Goal: Information Seeking & Learning: Learn about a topic

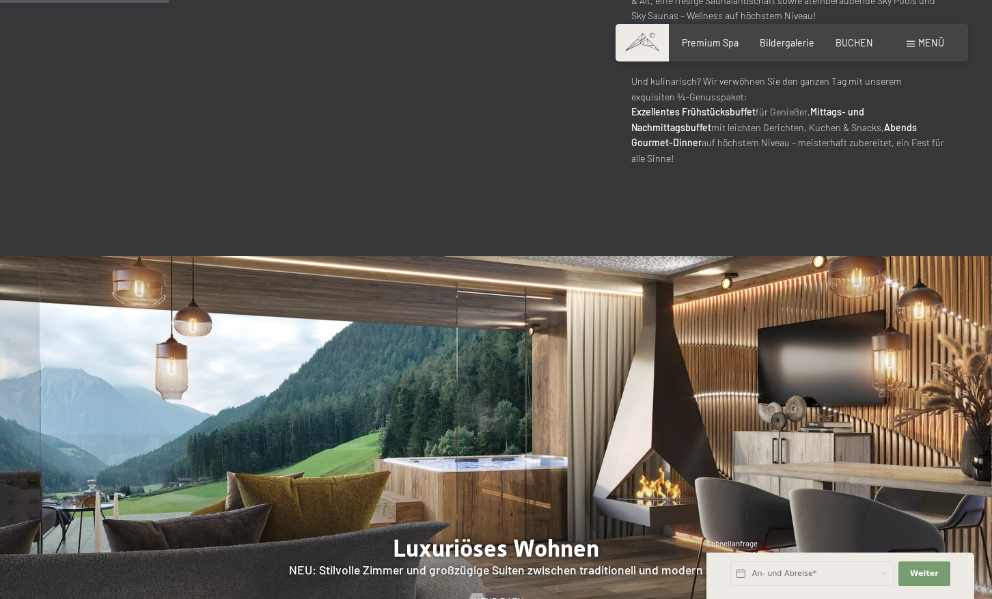
scroll to position [1093, 0]
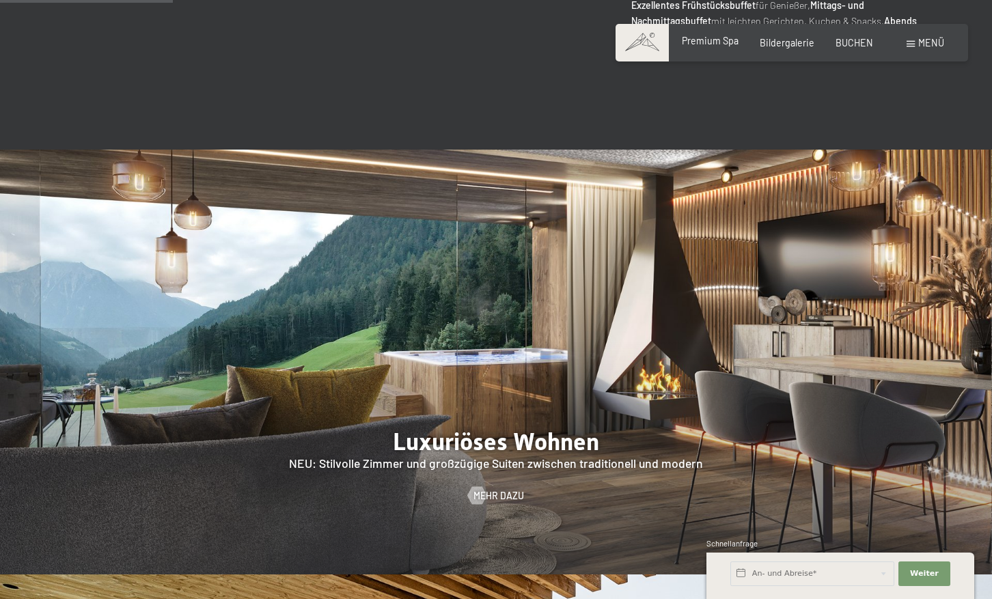
click at [703, 42] on span "Premium Spa" at bounding box center [710, 41] width 57 height 12
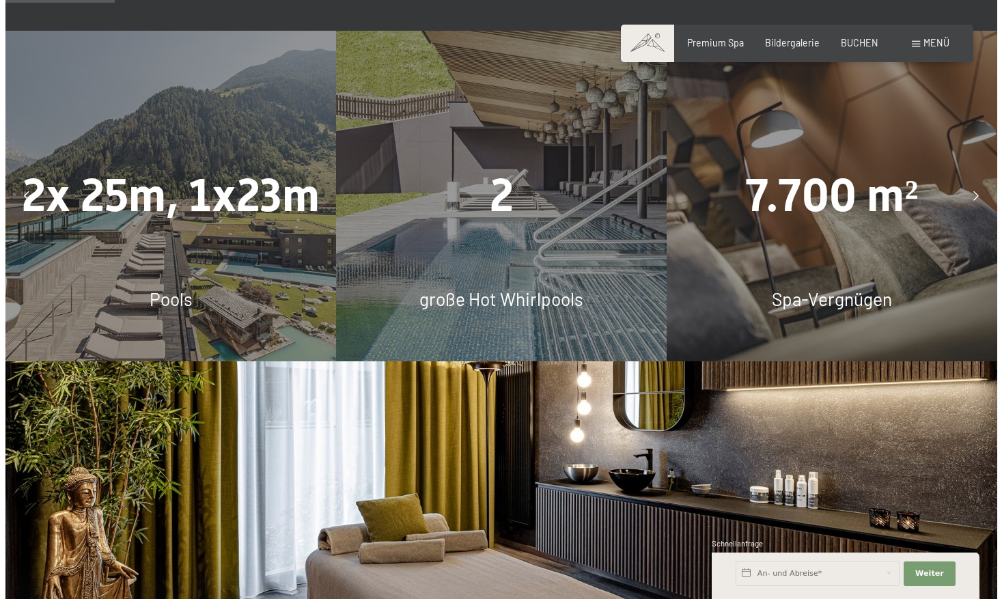
scroll to position [956, 0]
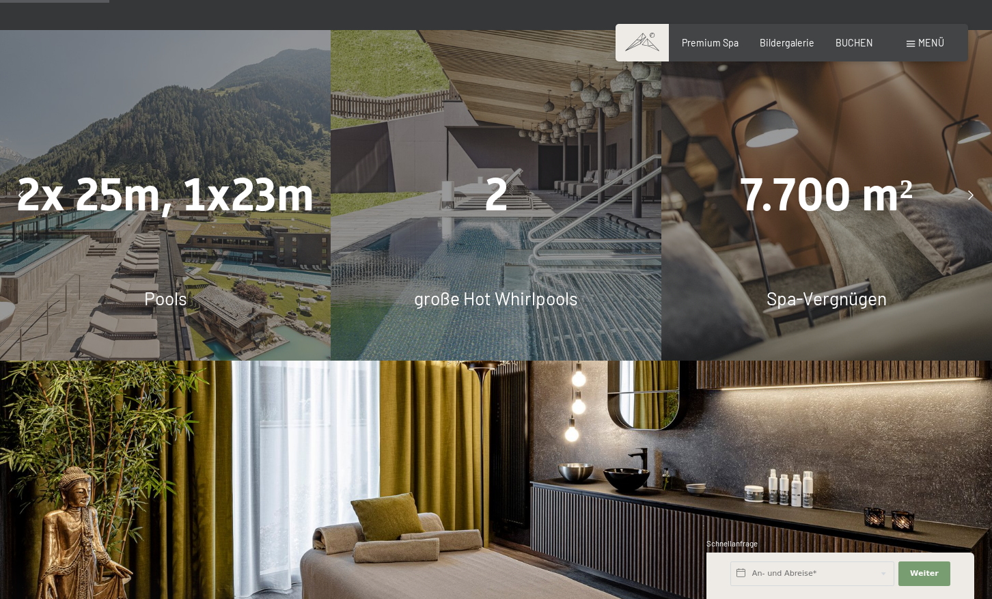
click at [917, 44] on div "Menü" at bounding box center [925, 43] width 38 height 14
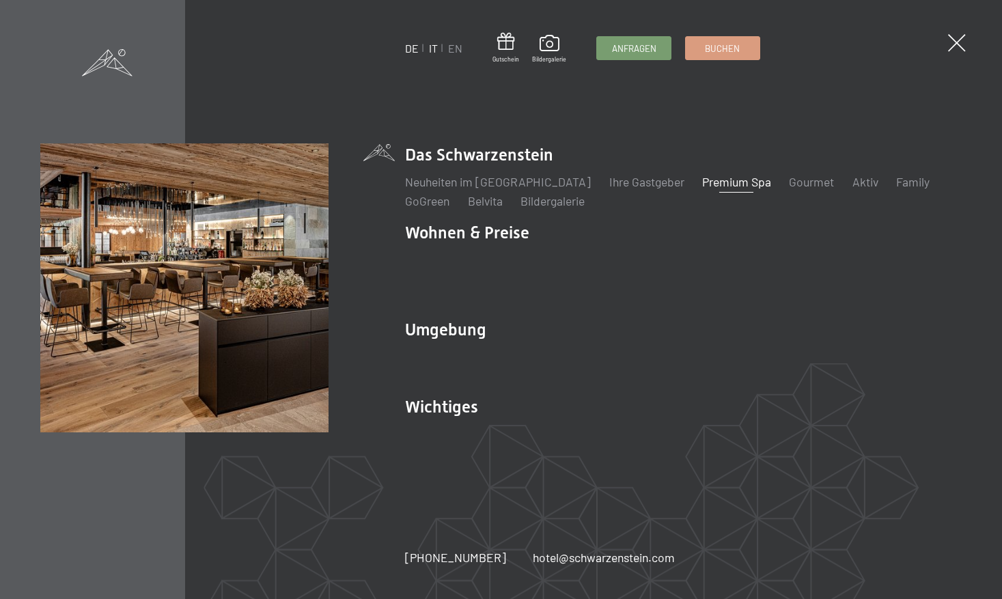
click at [433, 48] on link "IT" at bounding box center [433, 48] width 9 height 13
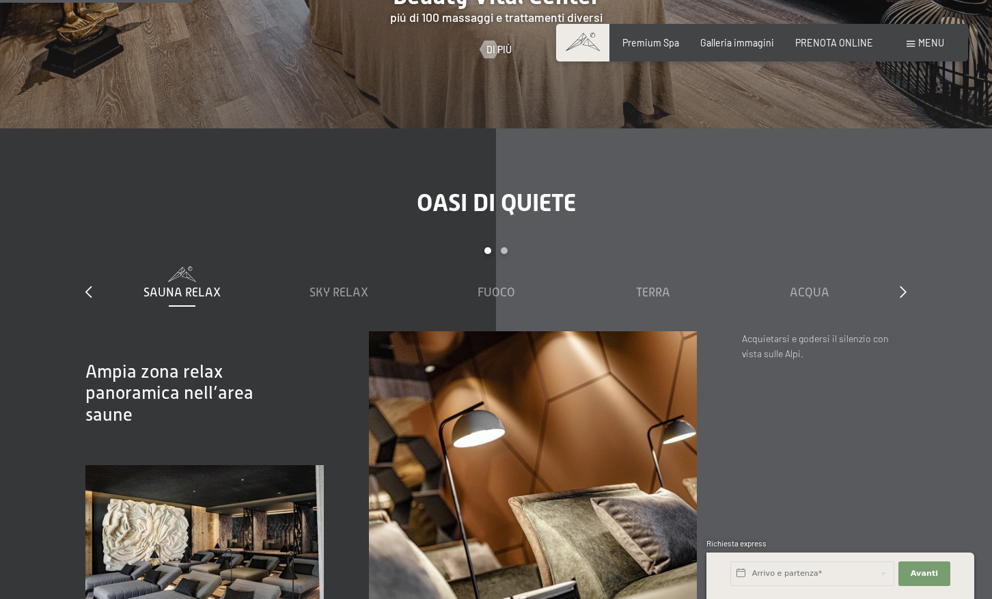
scroll to position [1344, 0]
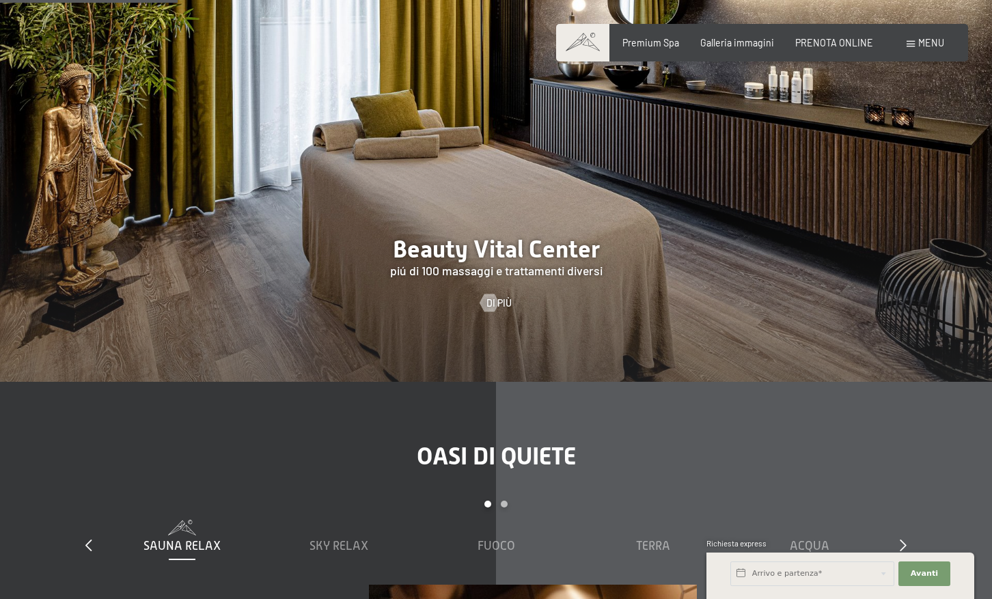
click at [911, 44] on span at bounding box center [910, 44] width 8 height 6
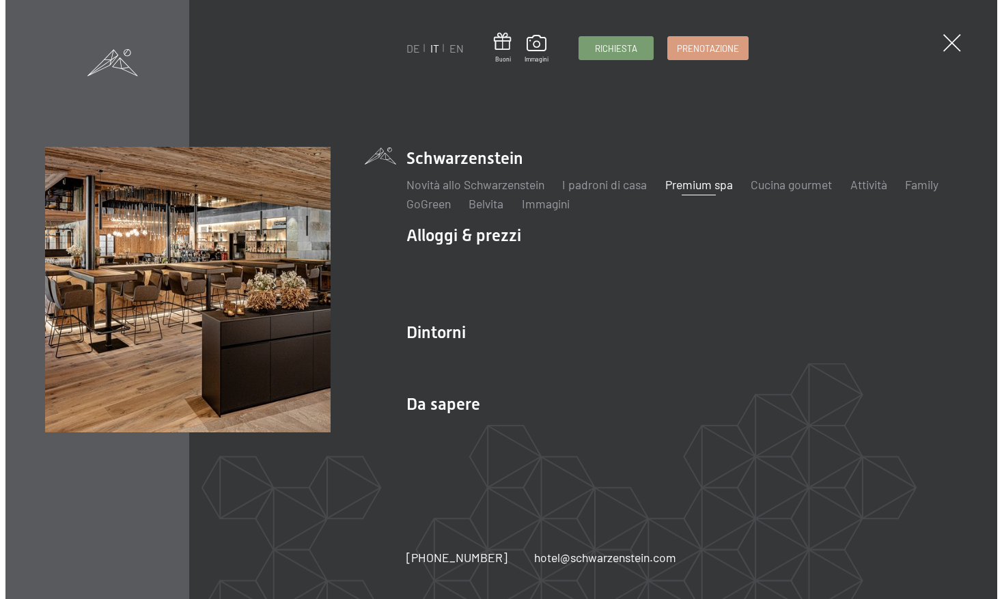
scroll to position [1347, 0]
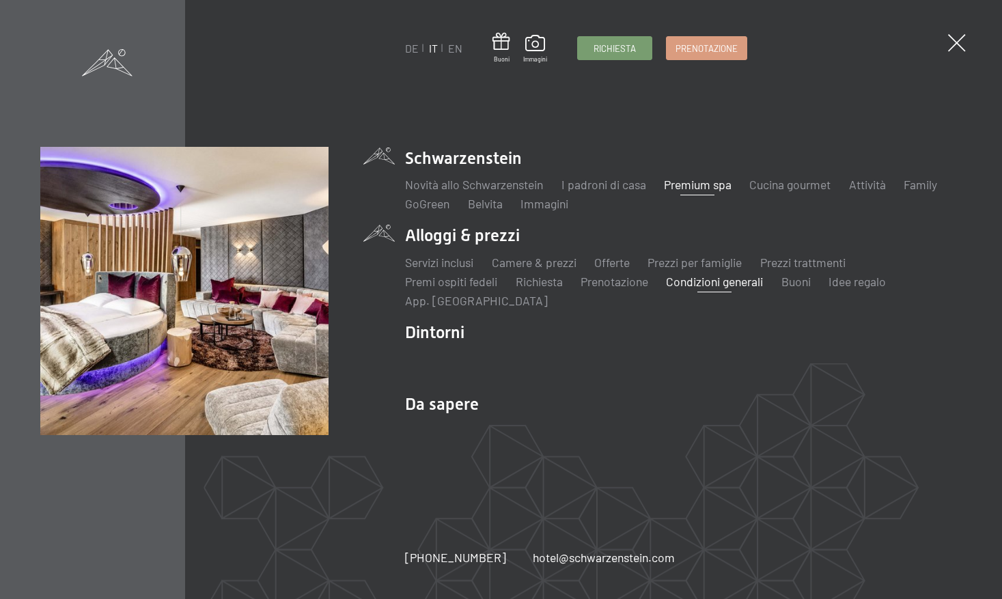
click at [726, 285] on link "Condizioni generali" at bounding box center [714, 281] width 97 height 15
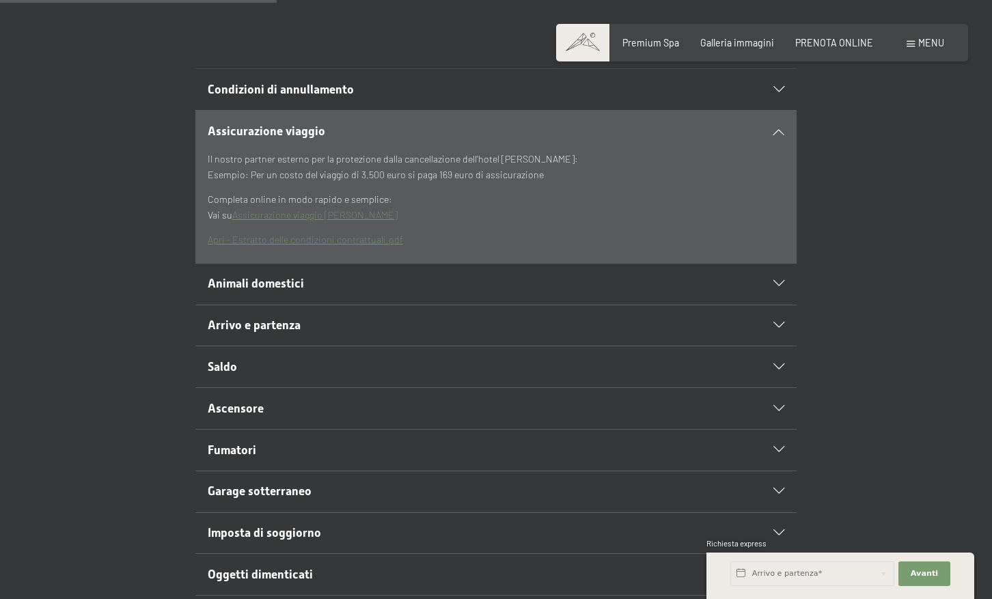
scroll to position [410, 0]
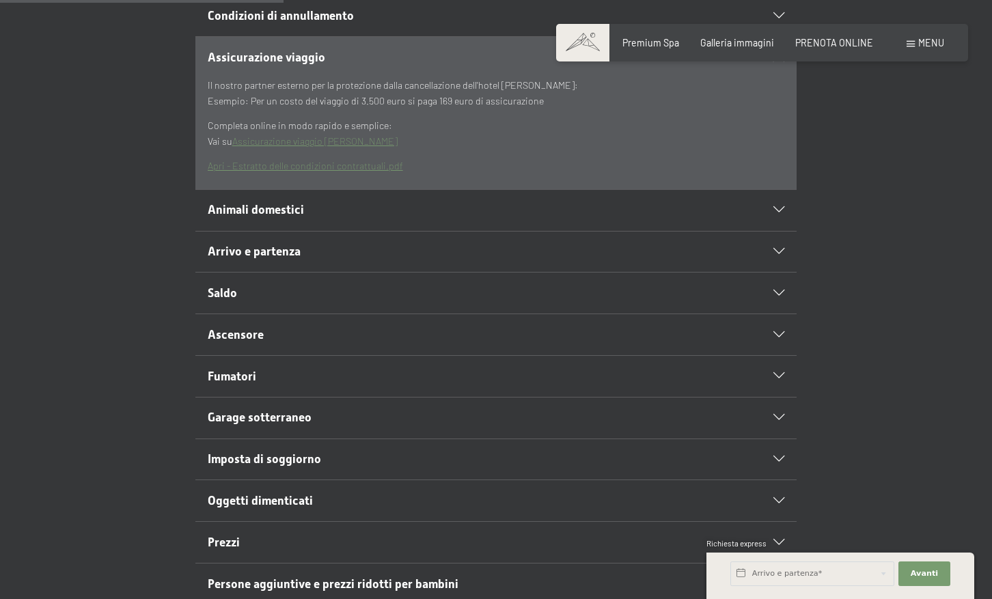
click at [777, 250] on icon at bounding box center [778, 252] width 11 height 6
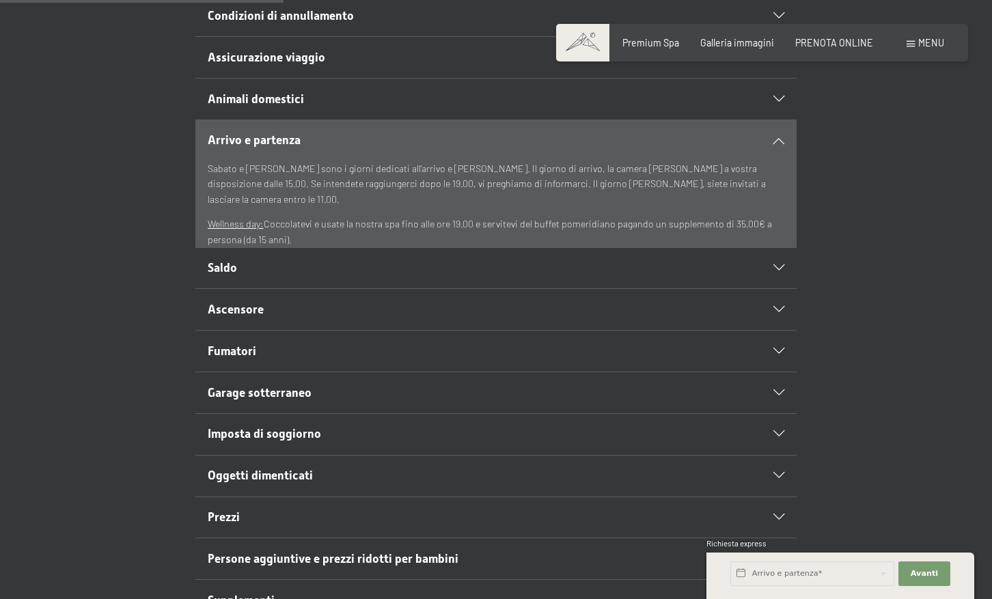
click at [777, 141] on icon at bounding box center [778, 140] width 11 height 6
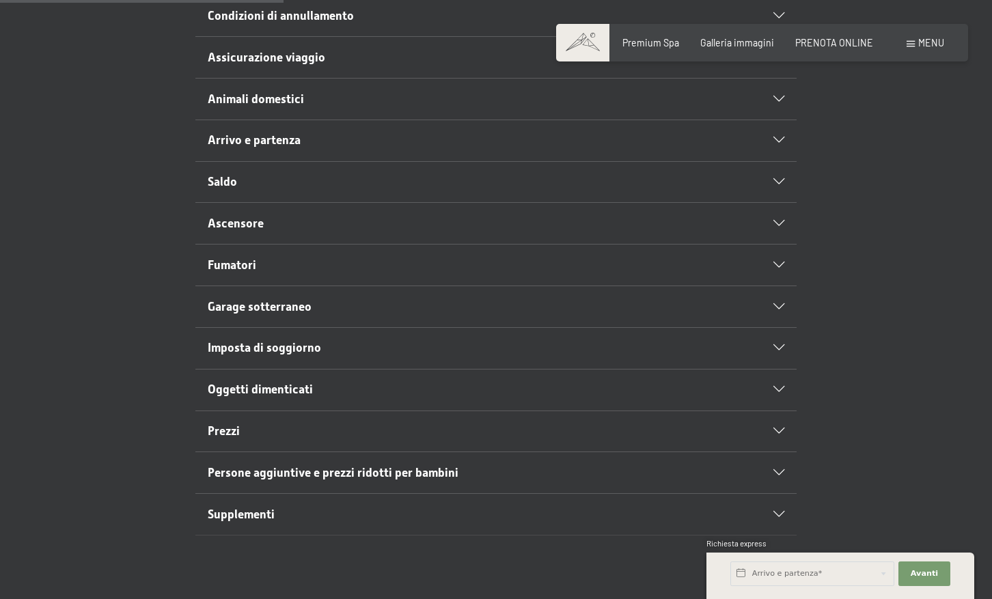
click at [776, 180] on icon at bounding box center [778, 182] width 11 height 6
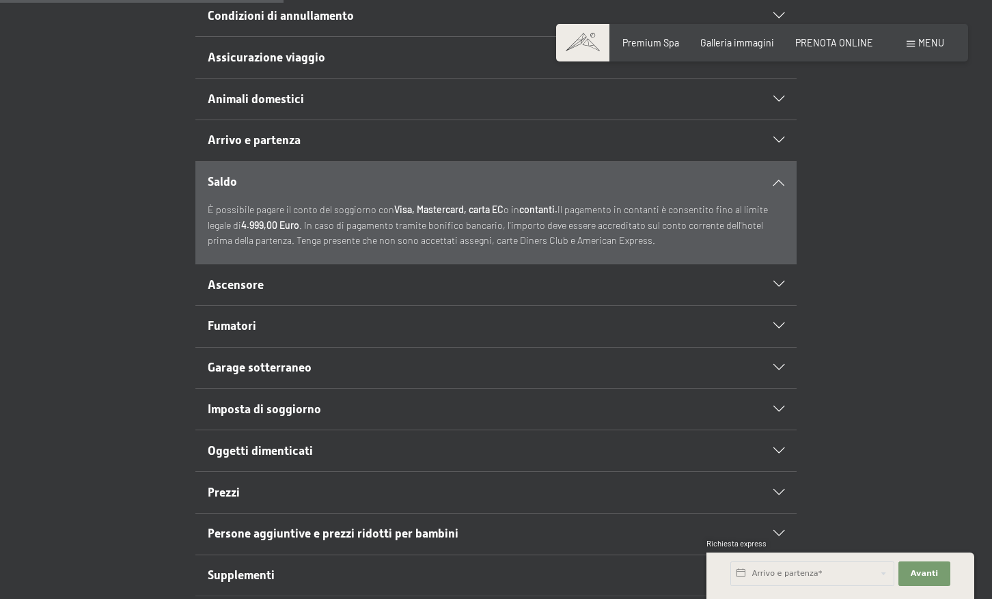
click at [776, 180] on icon at bounding box center [778, 182] width 11 height 6
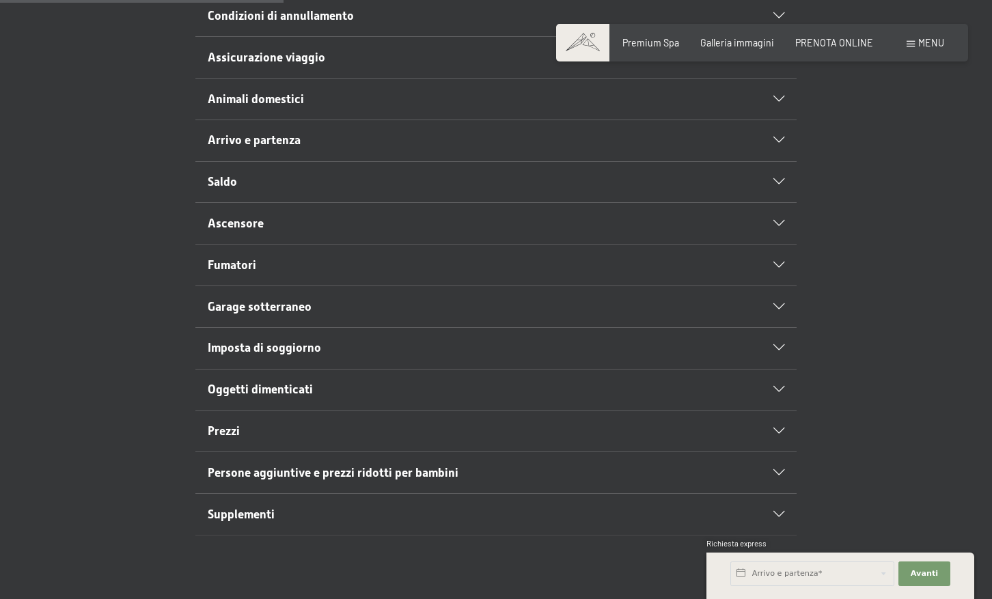
click at [779, 430] on icon at bounding box center [778, 431] width 11 height 6
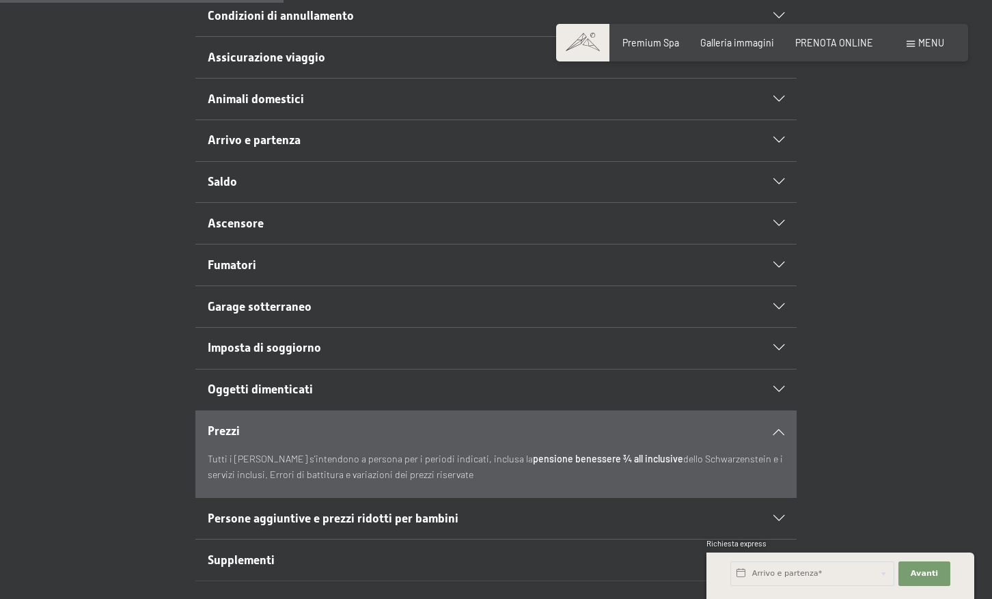
click at [779, 430] on icon at bounding box center [778, 431] width 11 height 6
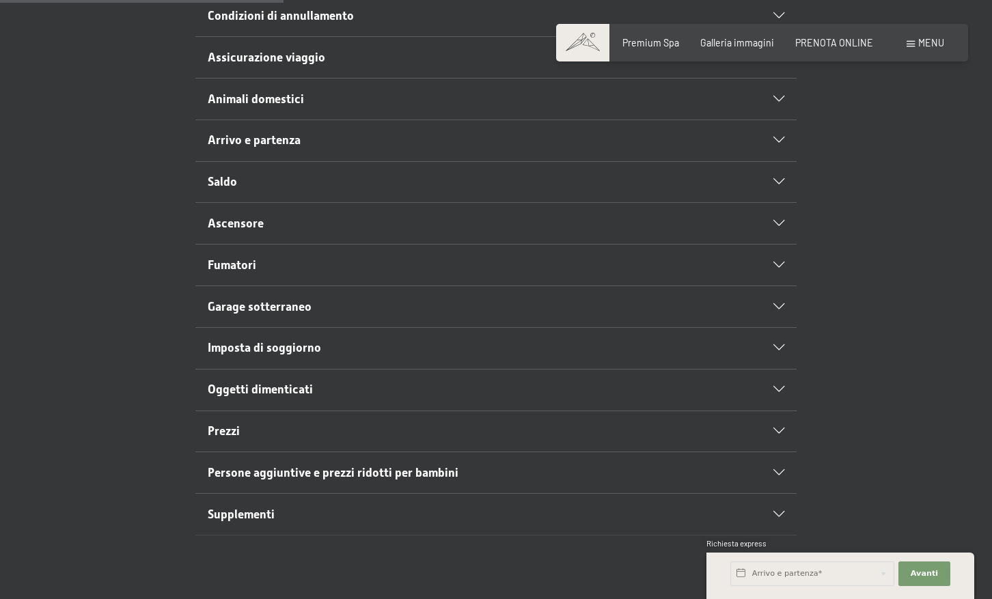
click at [776, 471] on icon at bounding box center [778, 473] width 11 height 6
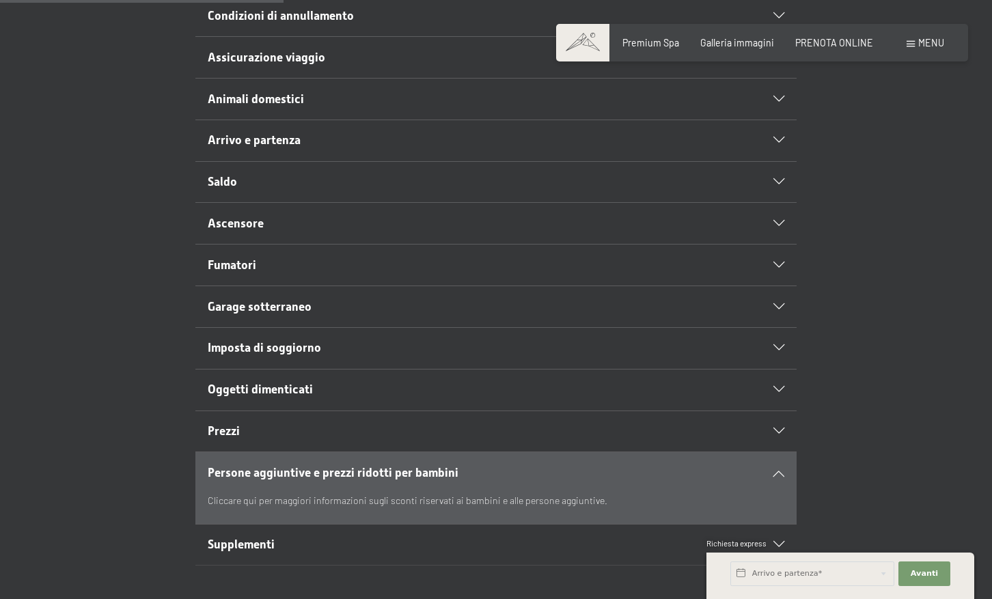
click at [777, 471] on icon at bounding box center [778, 473] width 11 height 6
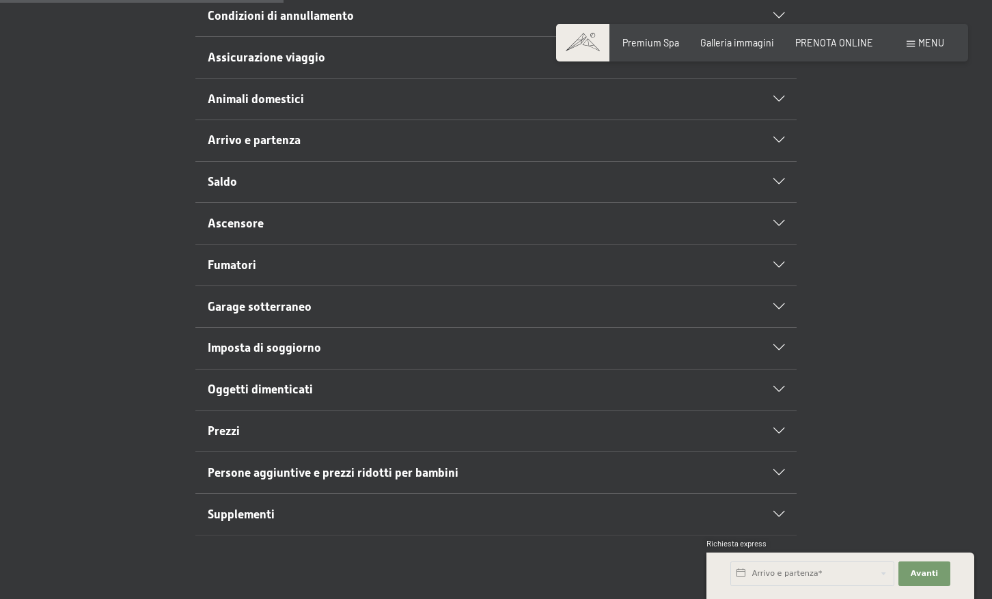
click at [777, 509] on div "Supplementi" at bounding box center [496, 514] width 577 height 41
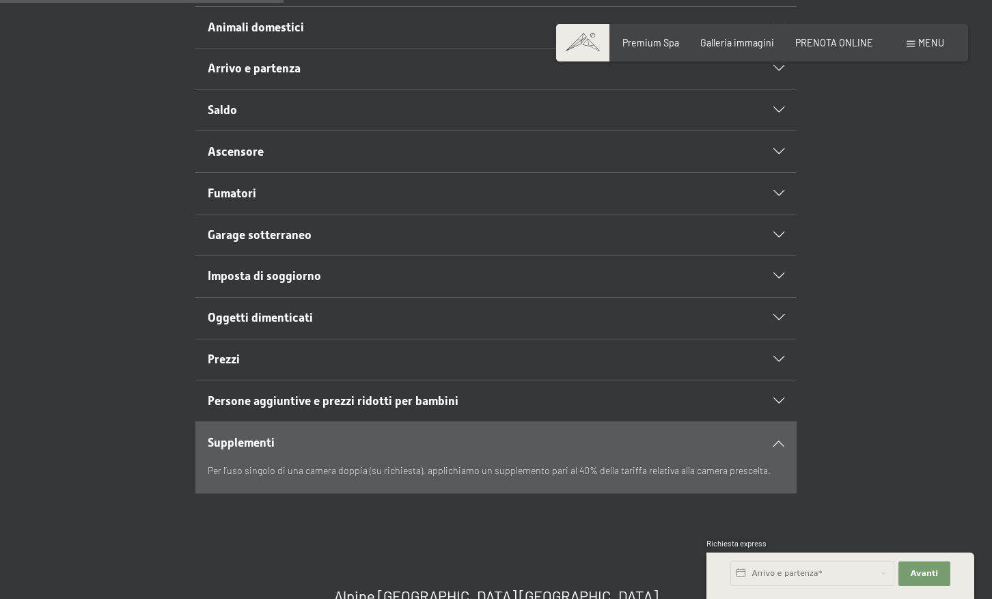
scroll to position [546, 0]
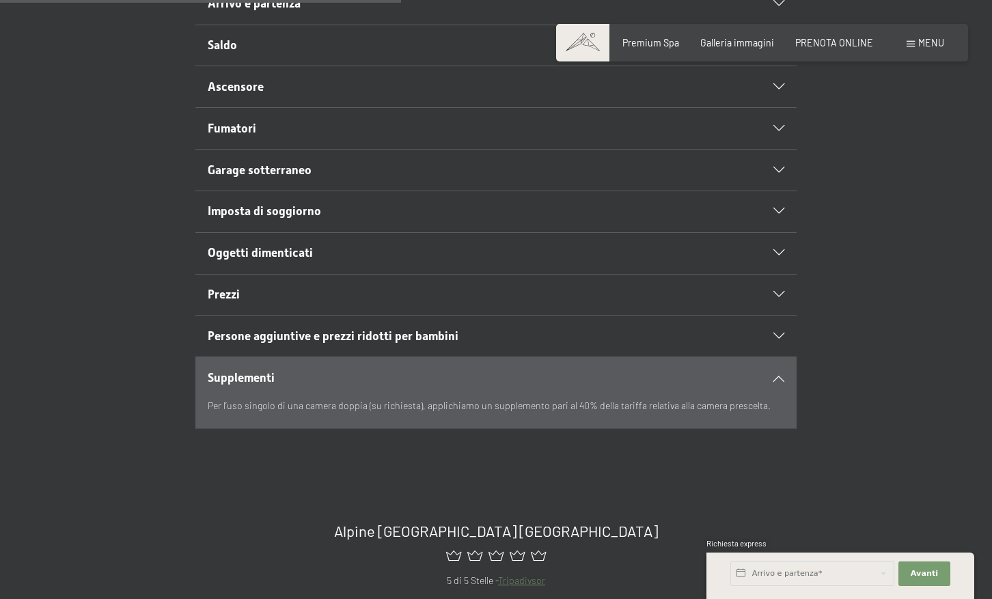
click at [780, 378] on icon at bounding box center [778, 378] width 11 height 6
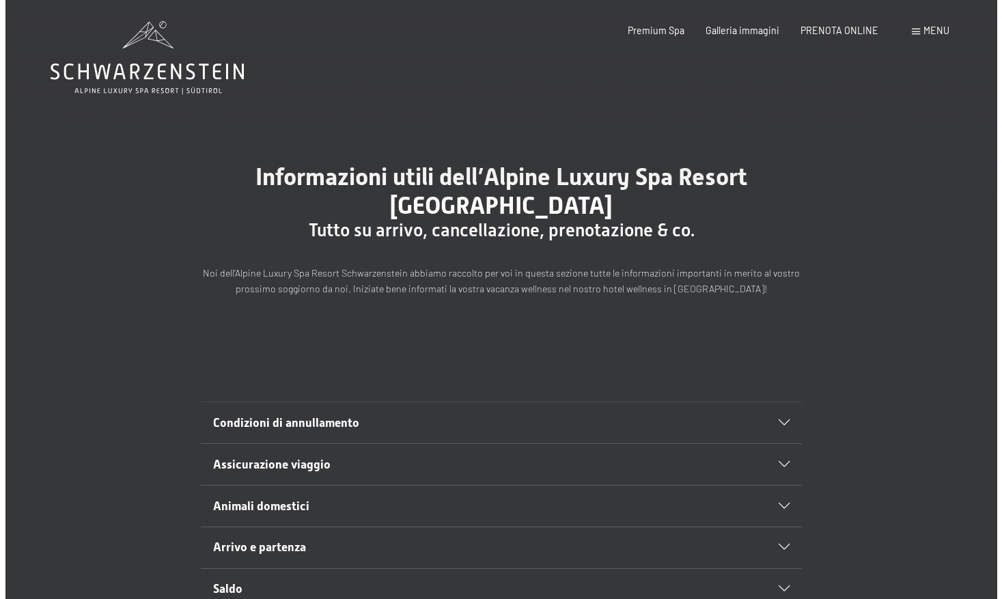
scroll to position [0, 0]
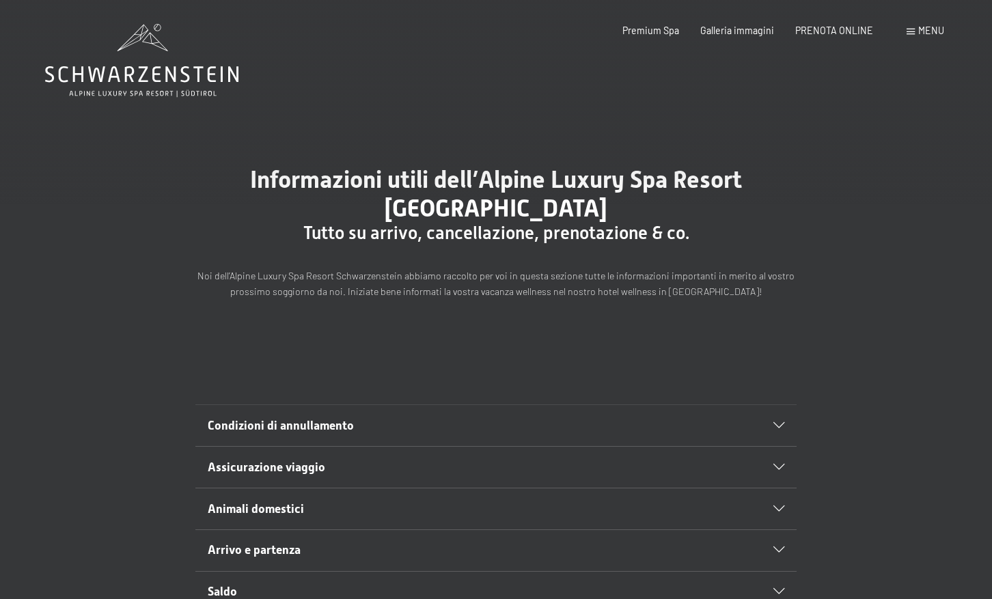
click at [910, 33] on span at bounding box center [910, 32] width 8 height 6
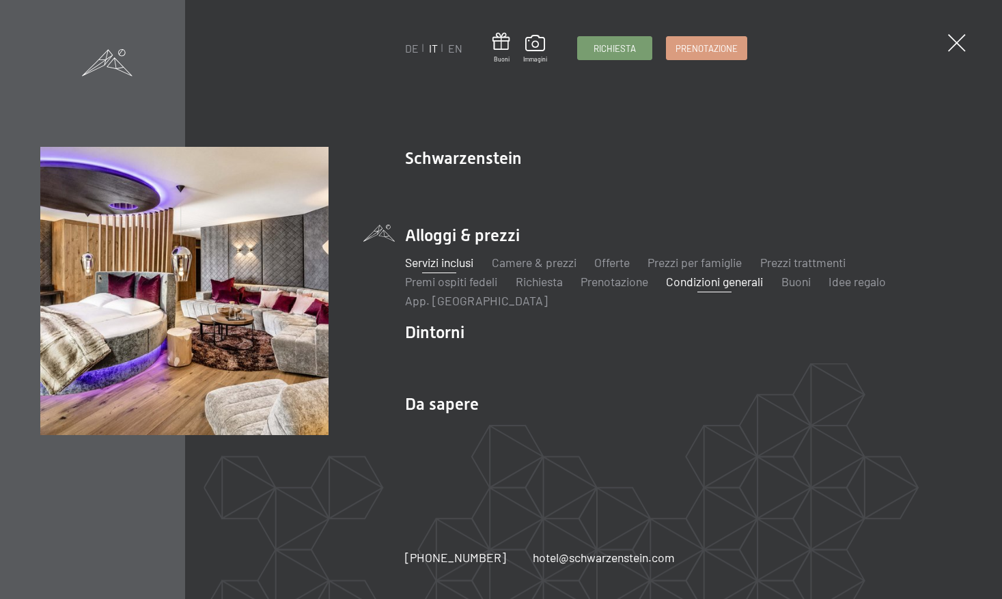
click at [451, 262] on link "Servizi inclusi" at bounding box center [439, 262] width 68 height 15
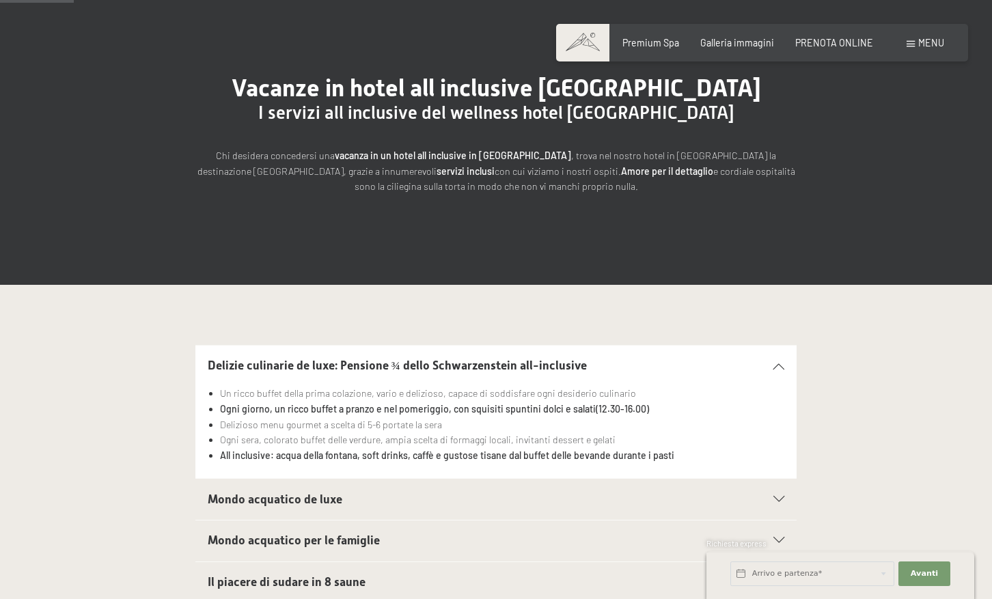
scroll to position [205, 0]
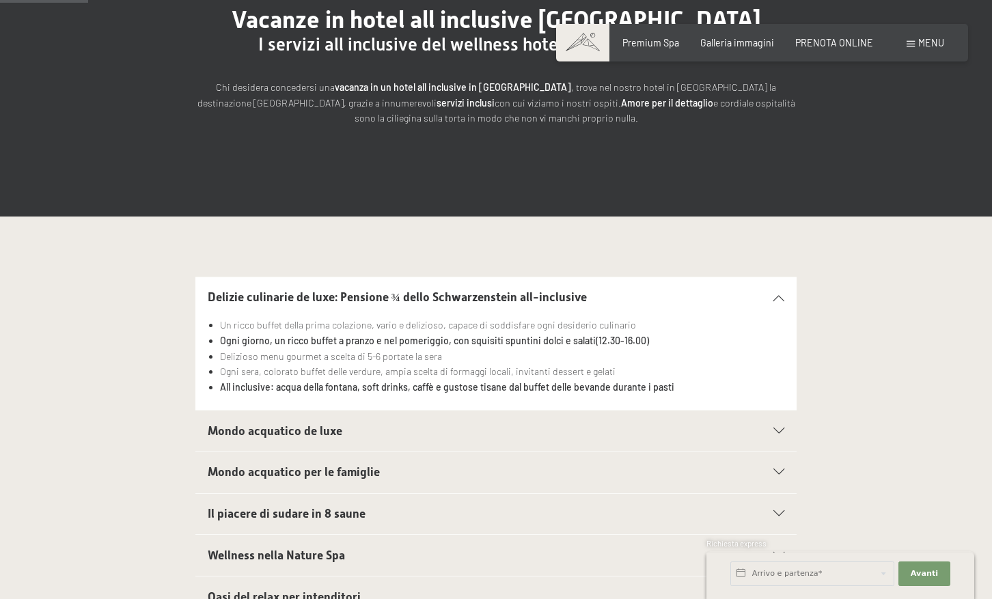
click at [776, 430] on icon at bounding box center [778, 431] width 11 height 6
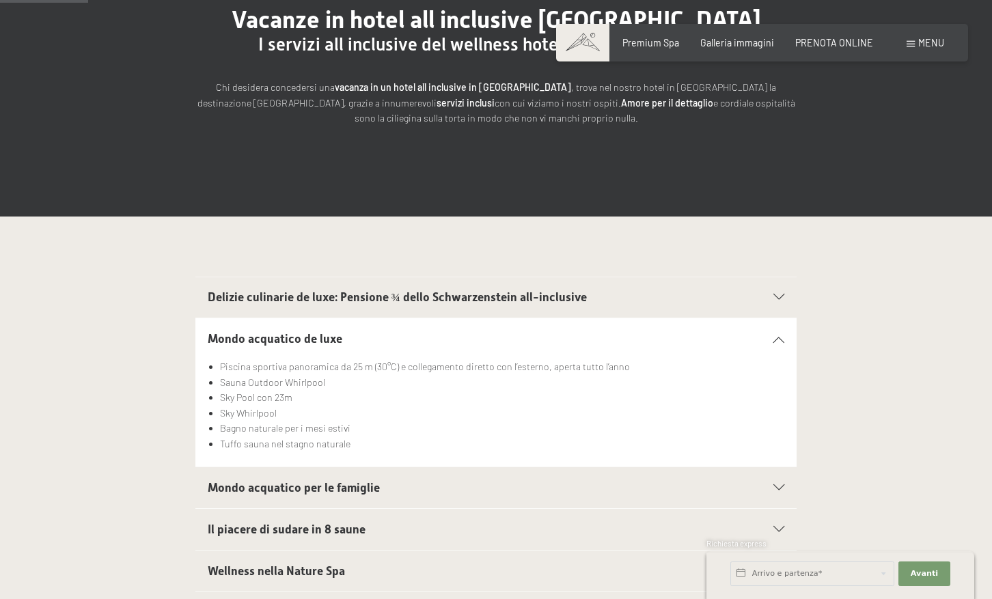
click at [779, 339] on icon at bounding box center [778, 339] width 11 height 6
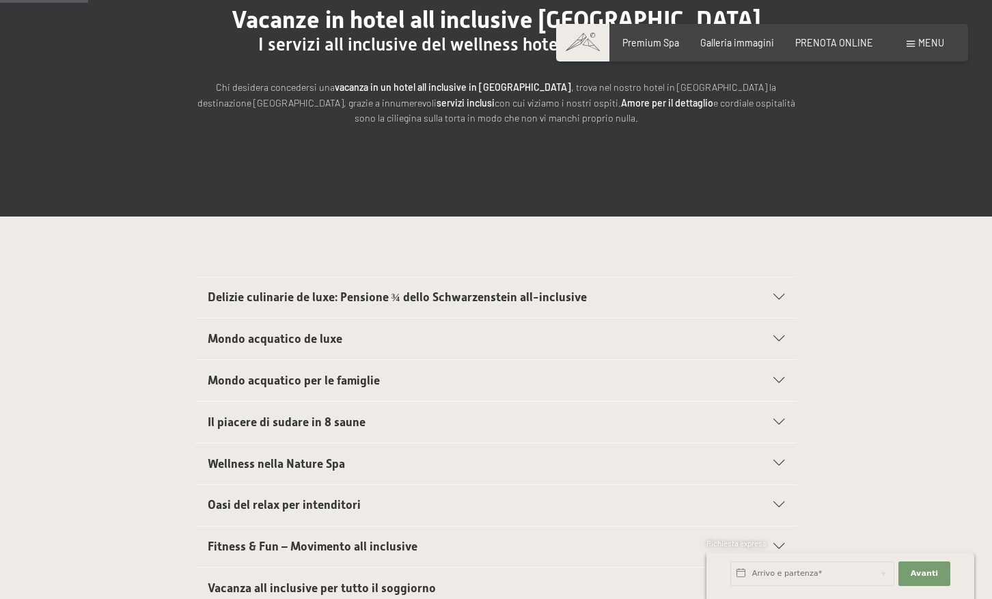
click at [771, 380] on div at bounding box center [771, 381] width 26 height 6
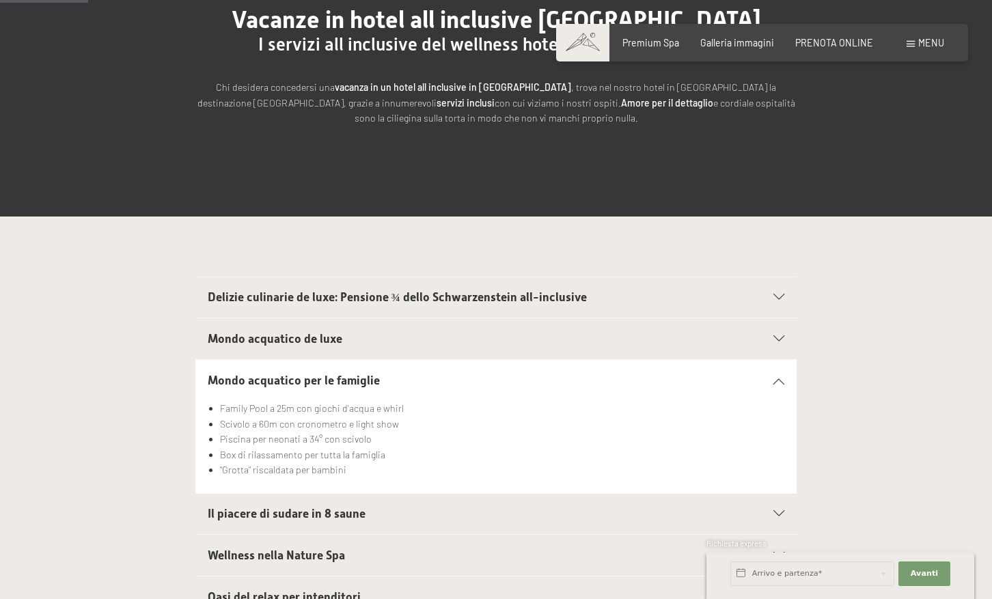
click at [771, 380] on div at bounding box center [771, 381] width 26 height 6
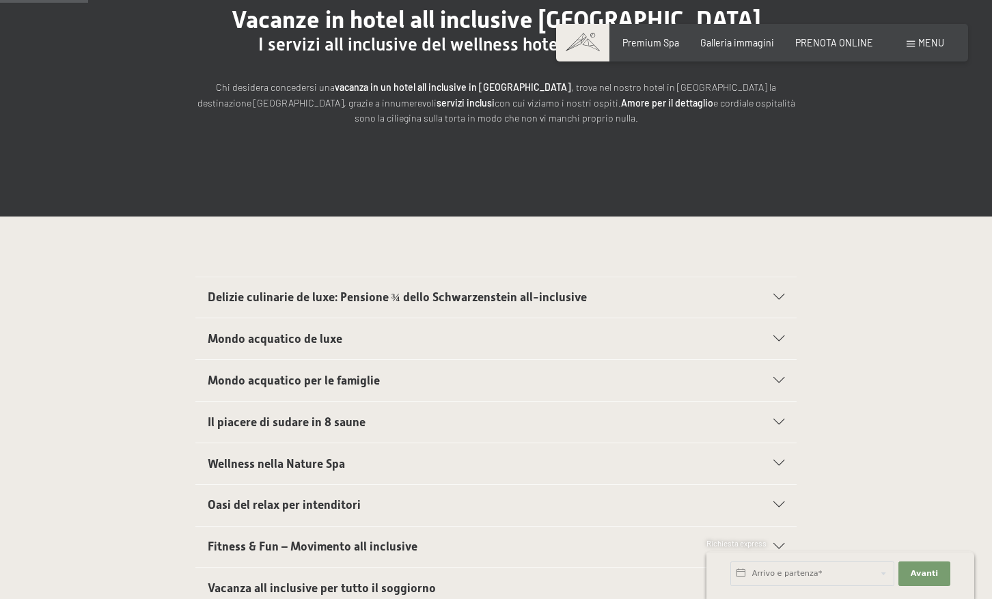
click at [773, 422] on icon at bounding box center [778, 422] width 11 height 6
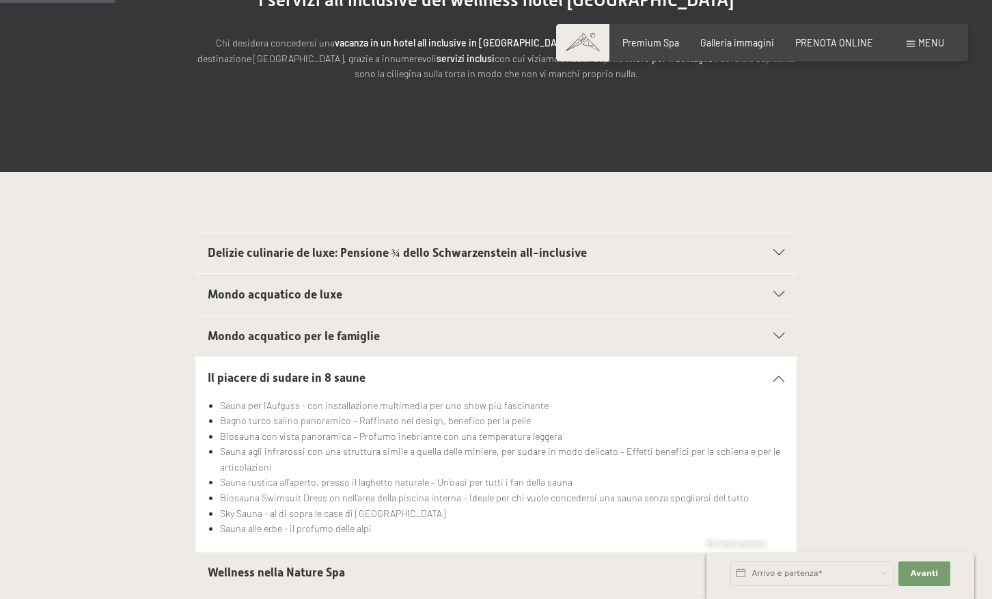
scroll to position [273, 0]
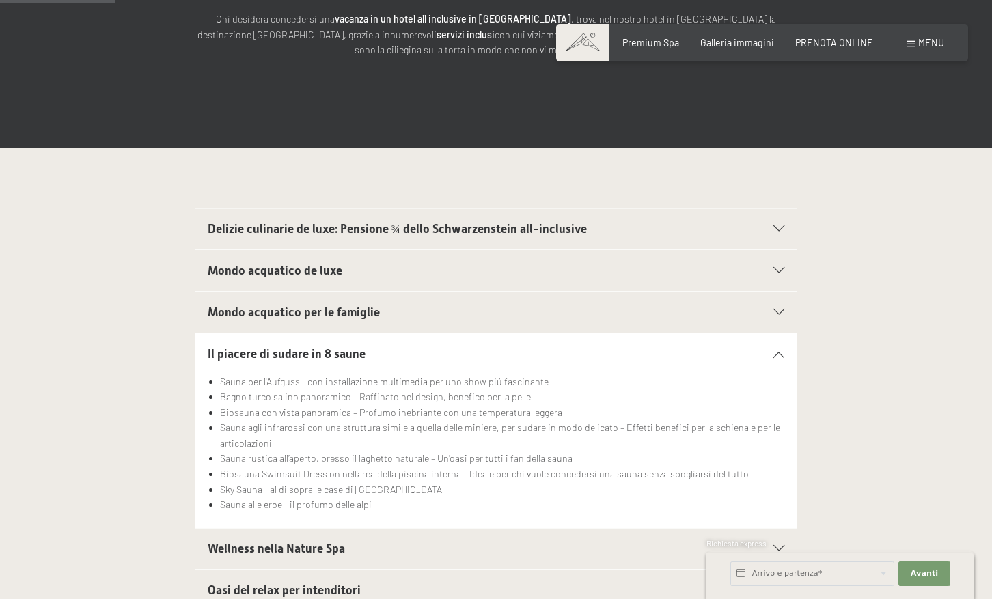
click at [779, 353] on icon at bounding box center [778, 354] width 11 height 6
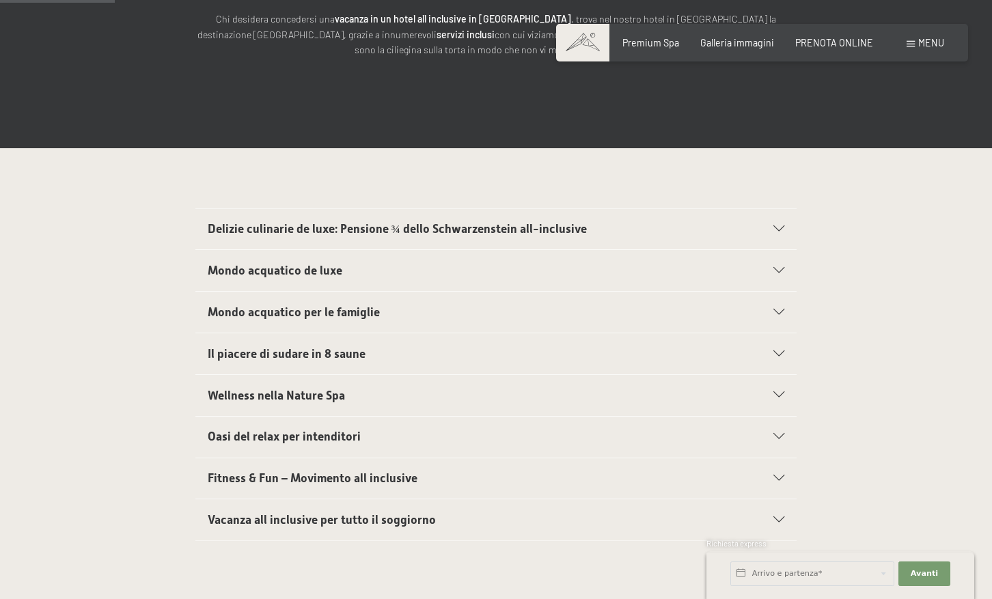
click at [777, 396] on icon at bounding box center [778, 395] width 11 height 6
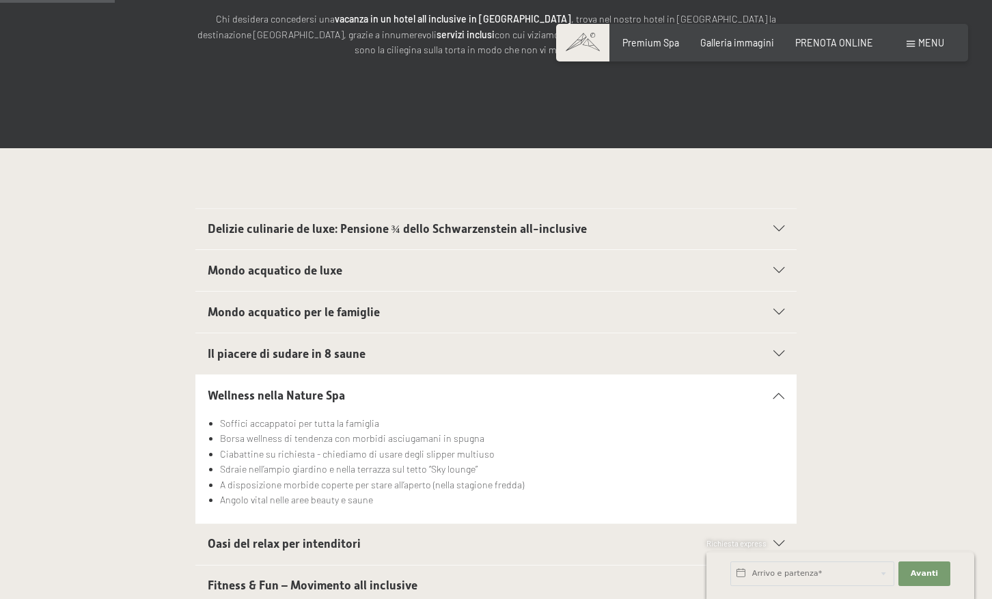
click at [777, 397] on icon at bounding box center [778, 395] width 11 height 6
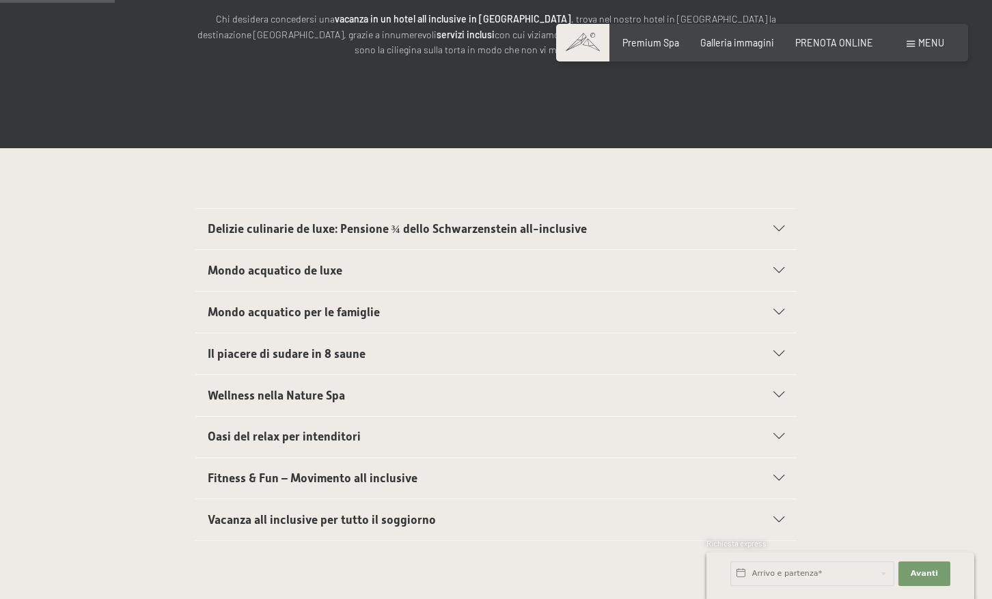
click at [777, 397] on icon at bounding box center [778, 395] width 11 height 6
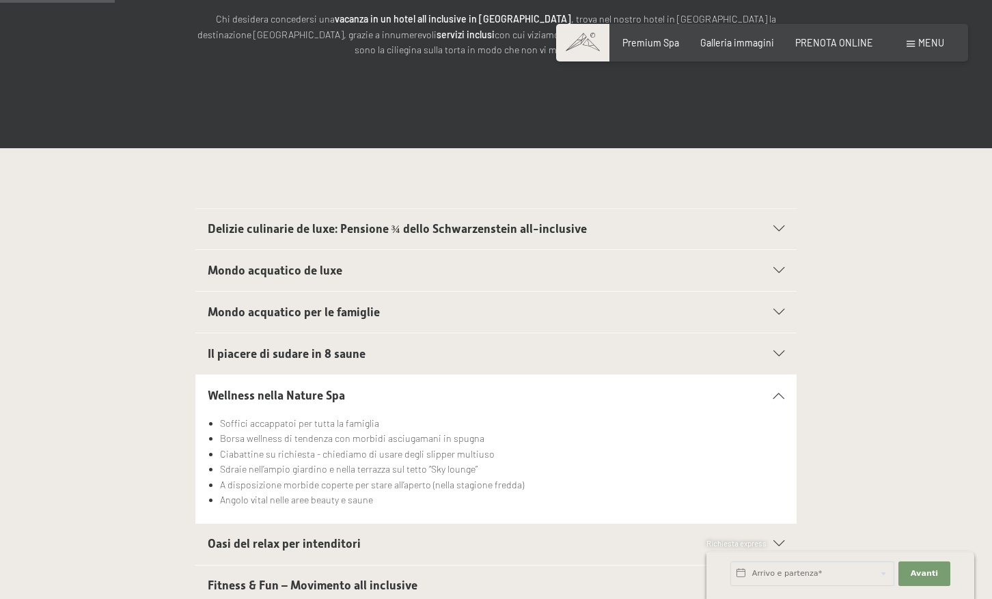
click at [777, 397] on icon at bounding box center [778, 395] width 11 height 6
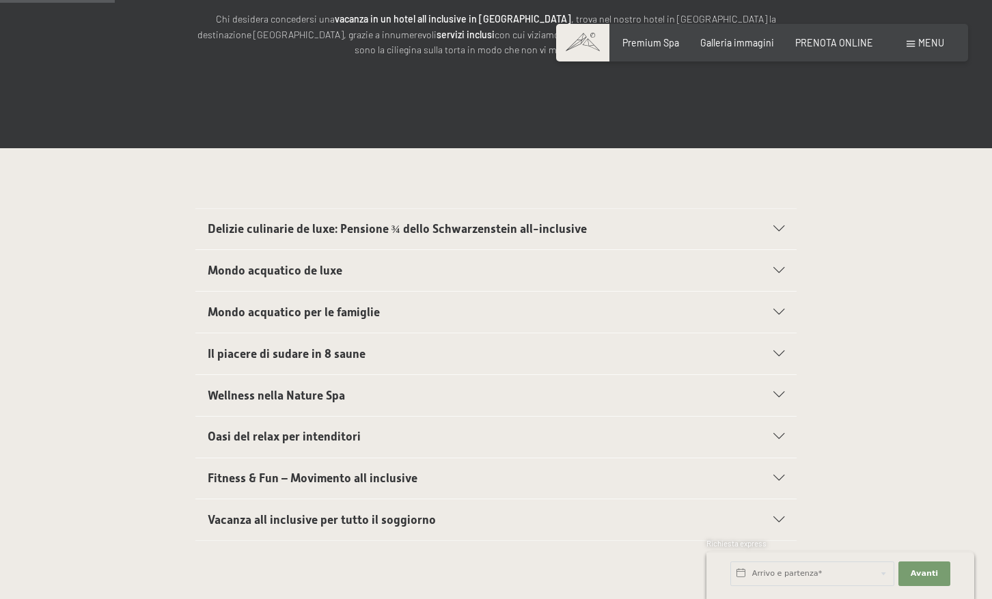
click at [776, 441] on div "Oasi del relax per intenditori" at bounding box center [496, 437] width 577 height 41
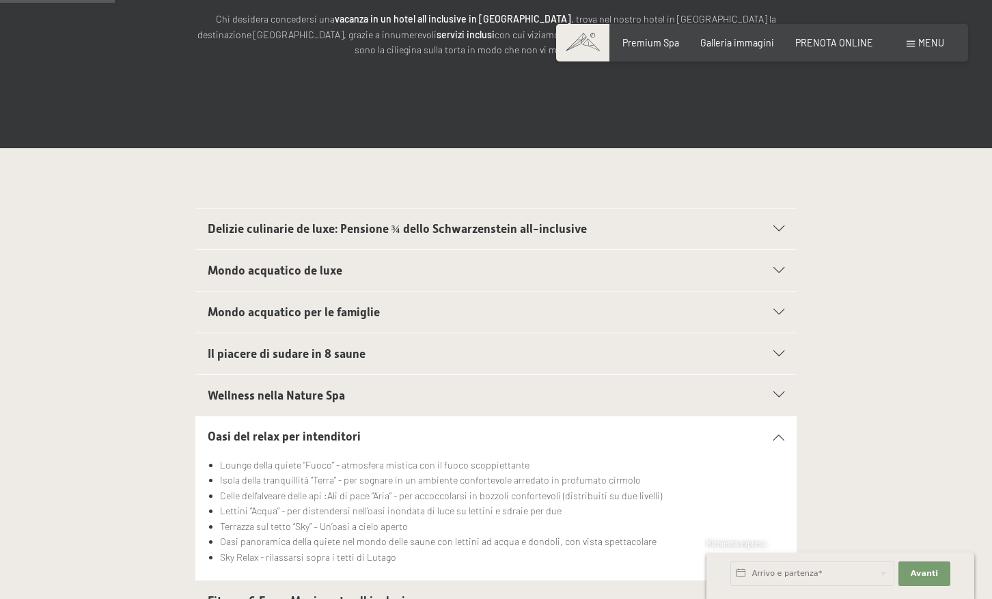
click at [779, 438] on icon at bounding box center [778, 437] width 11 height 6
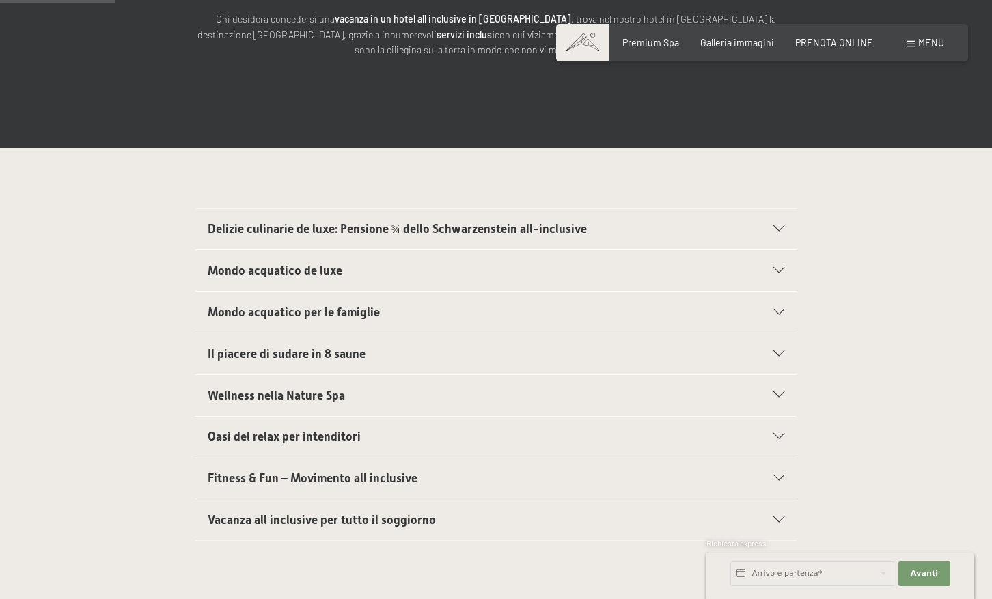
click at [783, 481] on div "Fitness & Fun – Movimento all inclusive" at bounding box center [496, 478] width 577 height 41
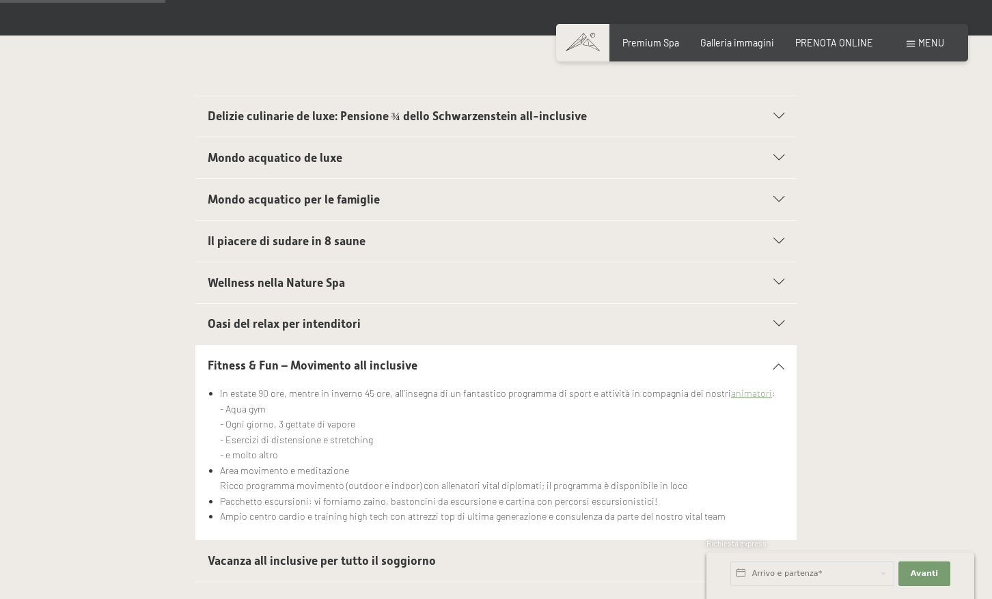
scroll to position [410, 0]
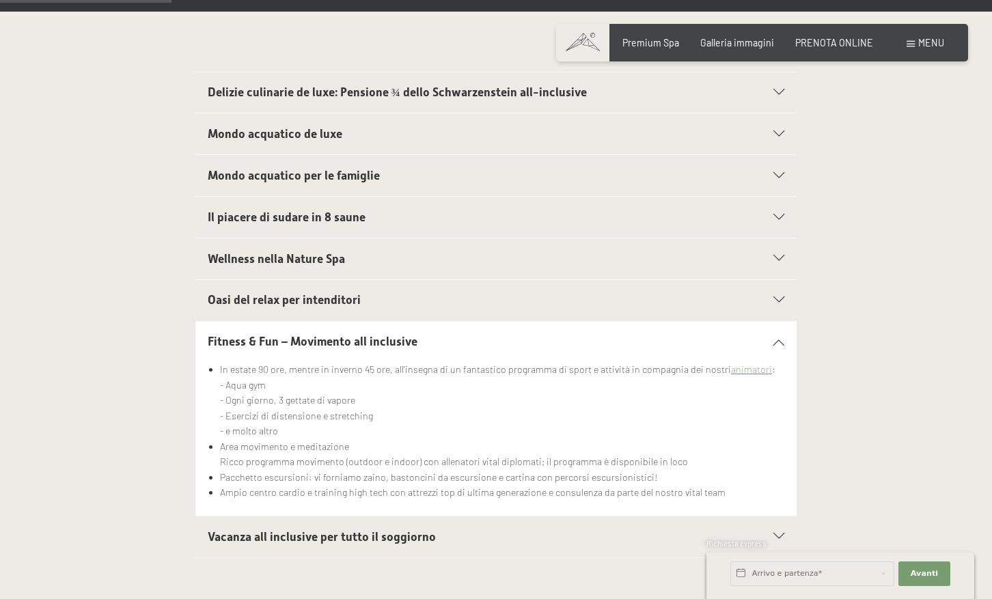
click at [781, 340] on icon at bounding box center [778, 342] width 11 height 6
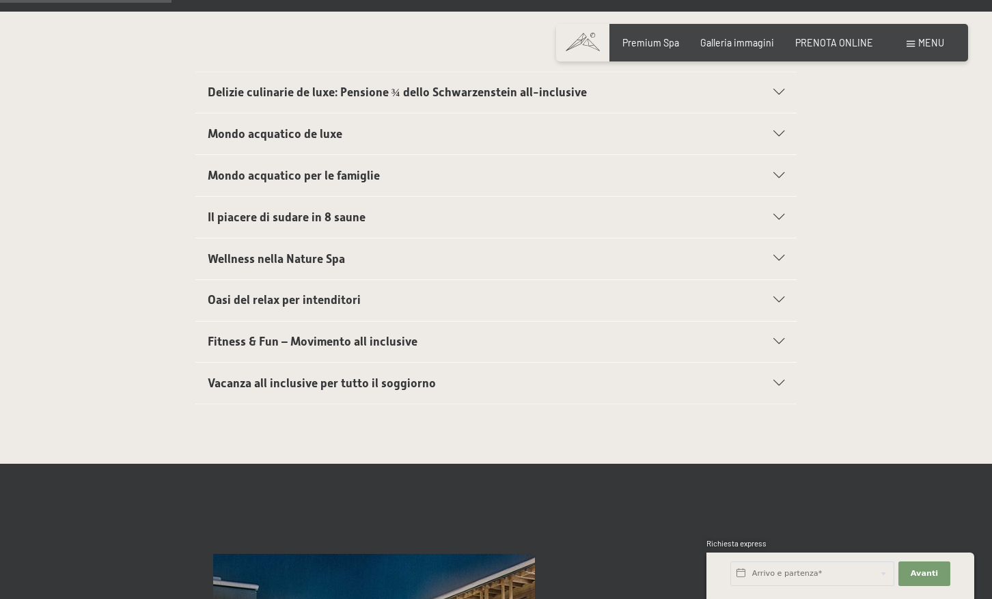
click at [784, 378] on div "Vacanza all inclusive per tutto il soggiorno" at bounding box center [496, 383] width 577 height 41
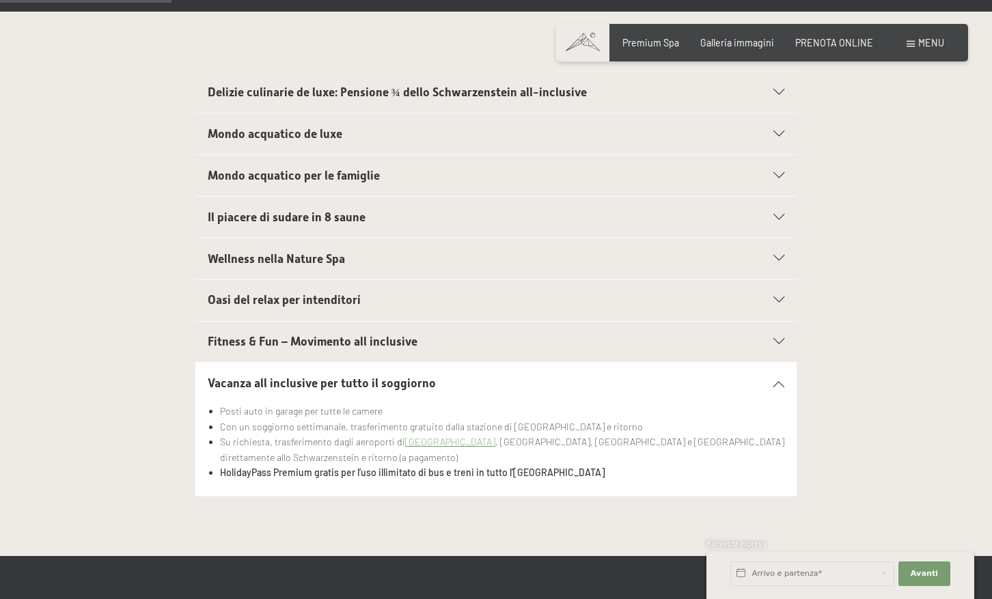
click at [787, 378] on section "Vacanza all inclusive per tutto il soggiorno Posti auto in garage per tutte le …" at bounding box center [495, 429] width 601 height 134
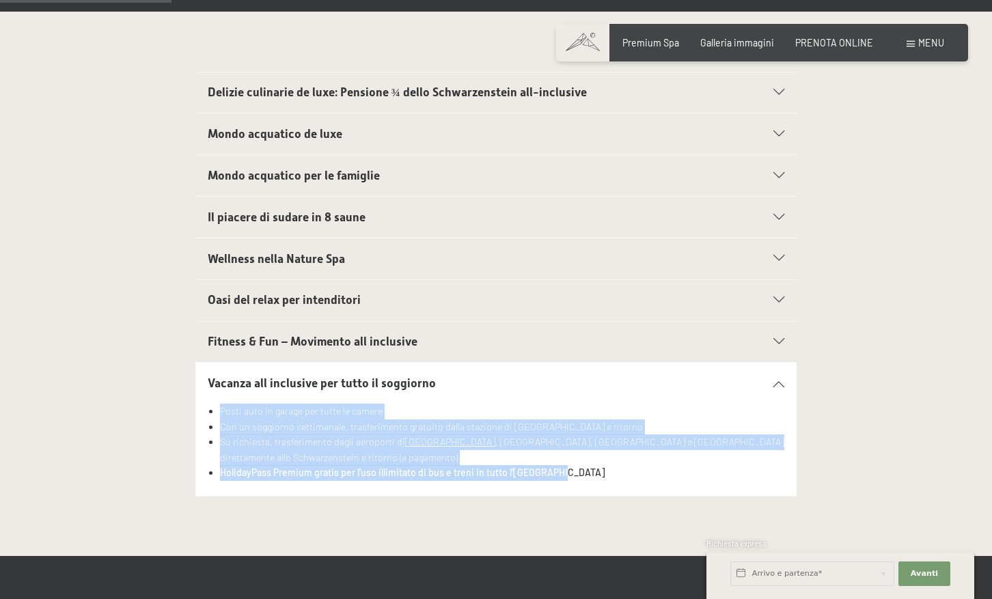
click at [779, 385] on icon at bounding box center [778, 383] width 11 height 6
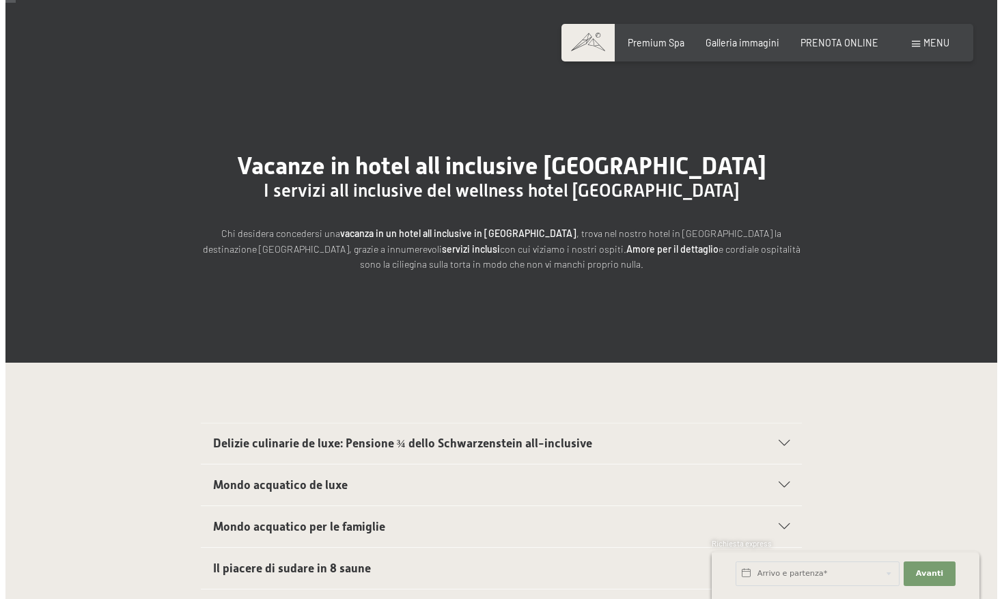
scroll to position [0, 0]
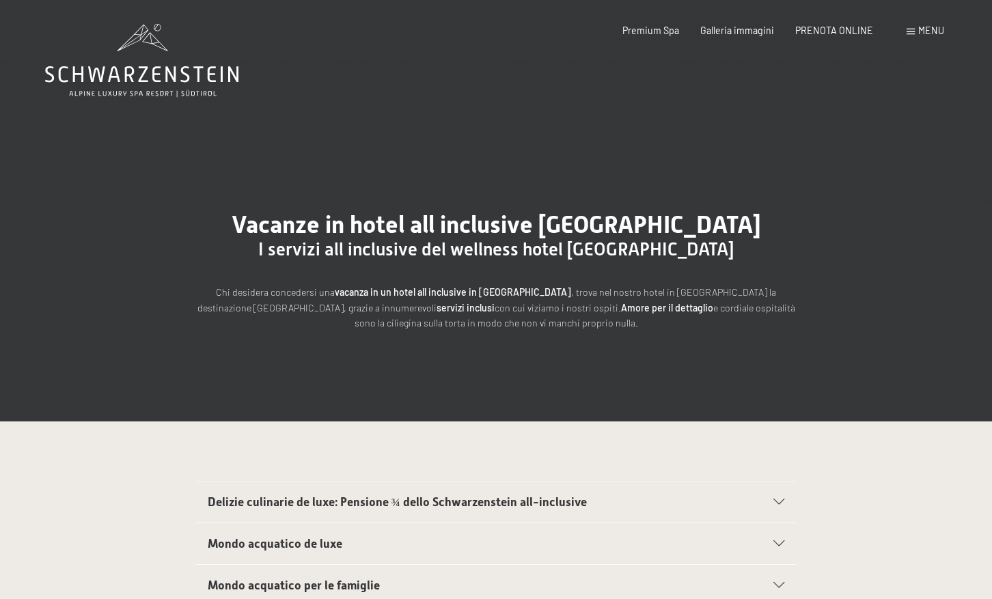
click at [912, 30] on span at bounding box center [910, 32] width 8 height 6
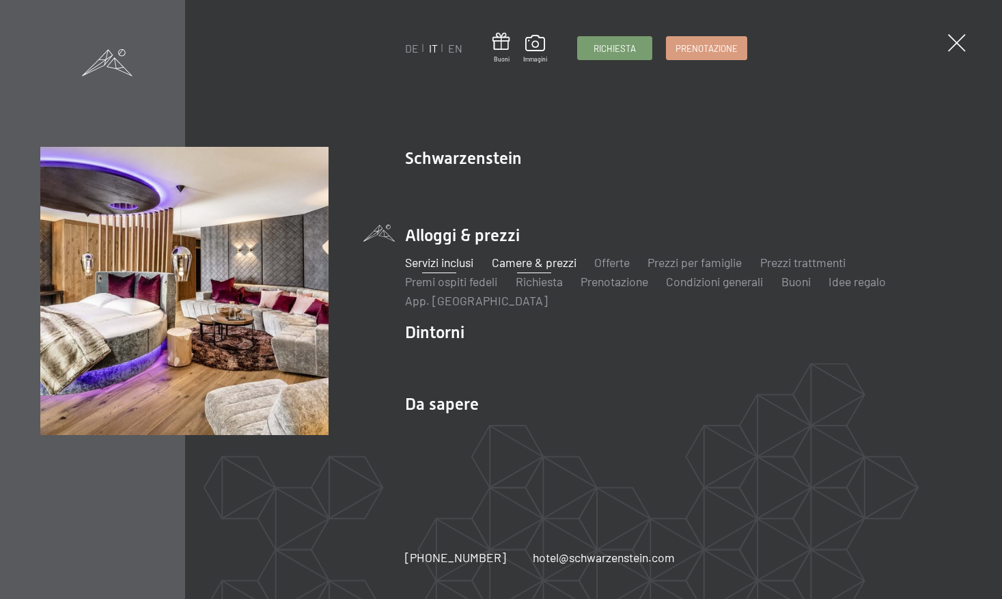
click at [528, 264] on link "Camere & prezzi" at bounding box center [534, 262] width 85 height 15
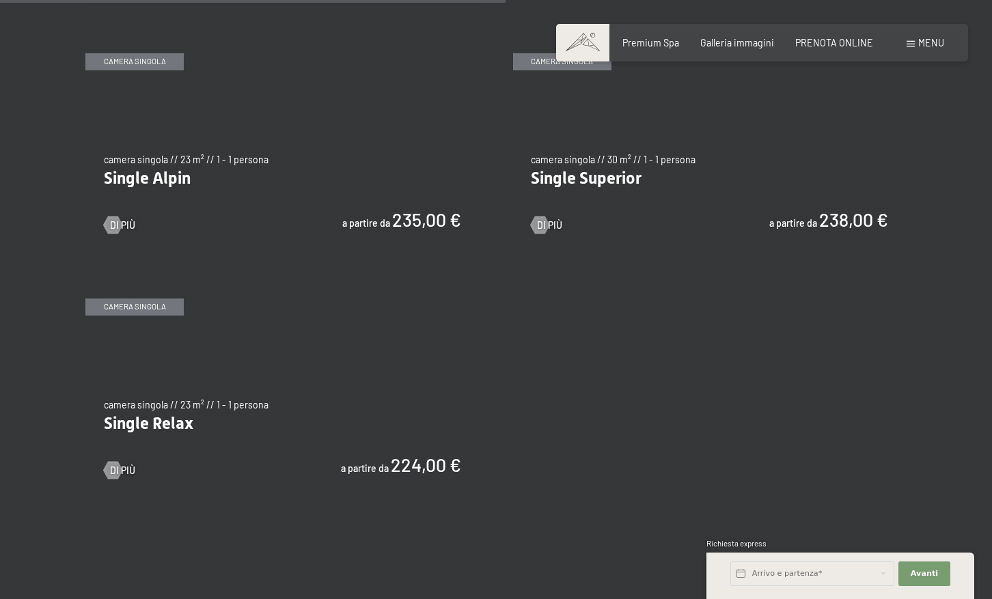
scroll to position [1844, 0]
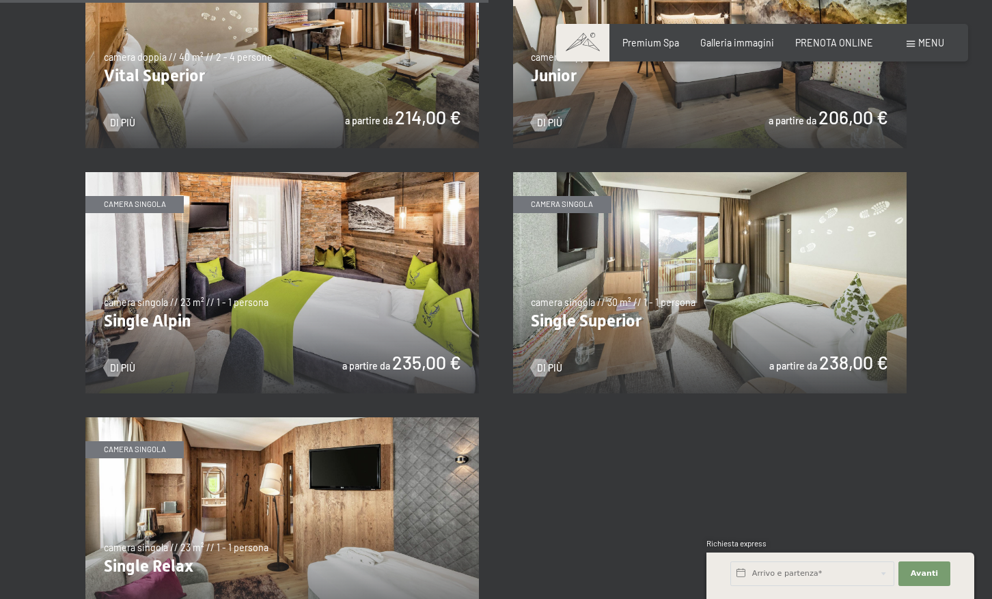
click at [802, 361] on img at bounding box center [709, 282] width 393 height 221
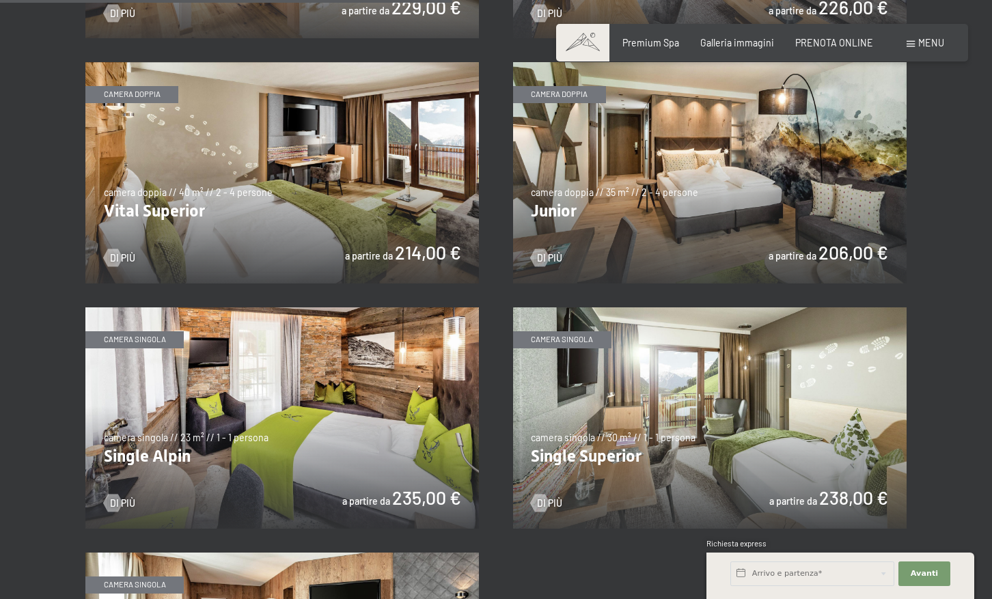
scroll to position [1707, 0]
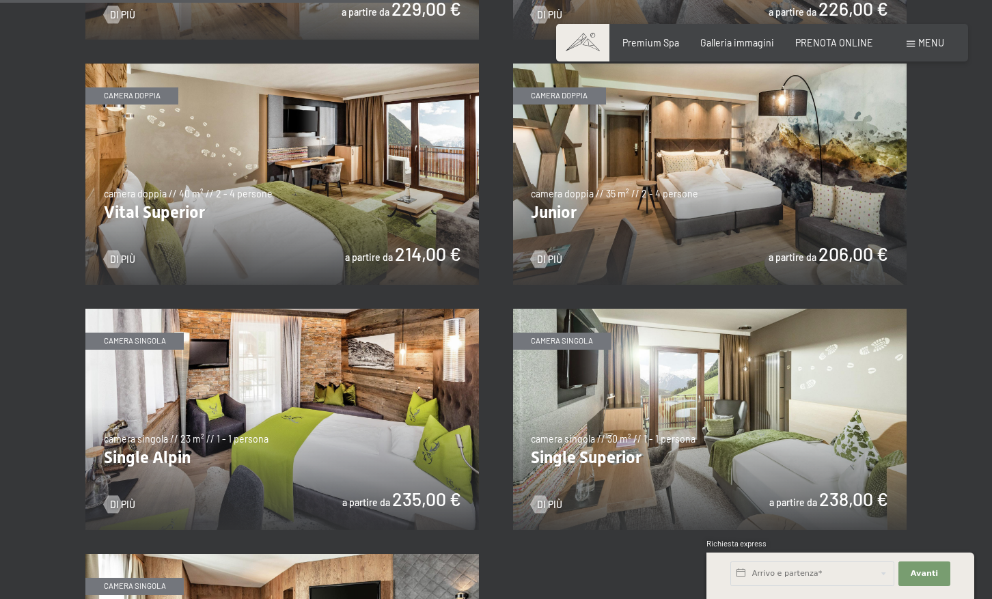
click at [401, 247] on img at bounding box center [281, 174] width 393 height 221
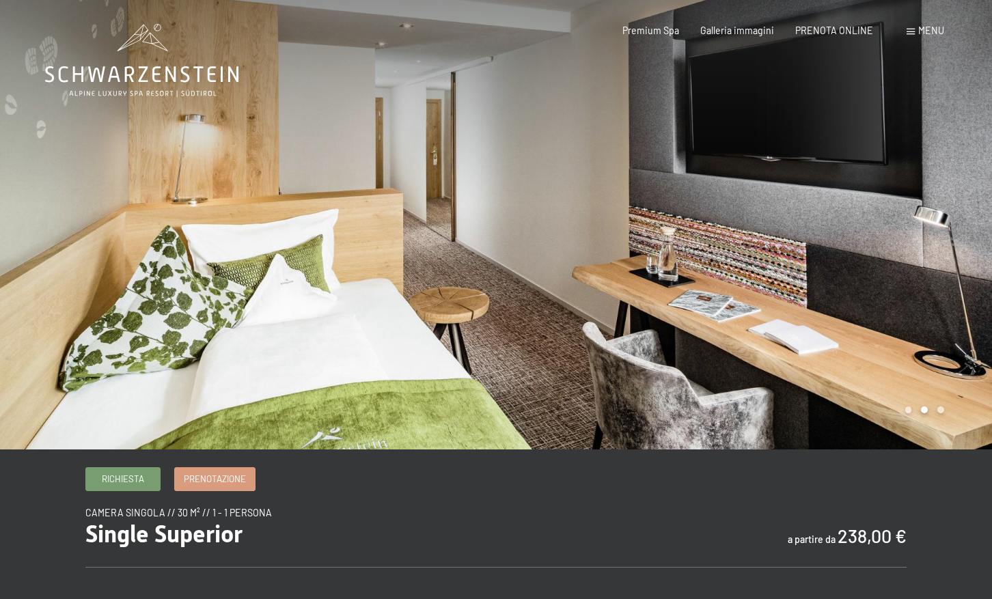
click at [405, 163] on div at bounding box center [248, 224] width 496 height 449
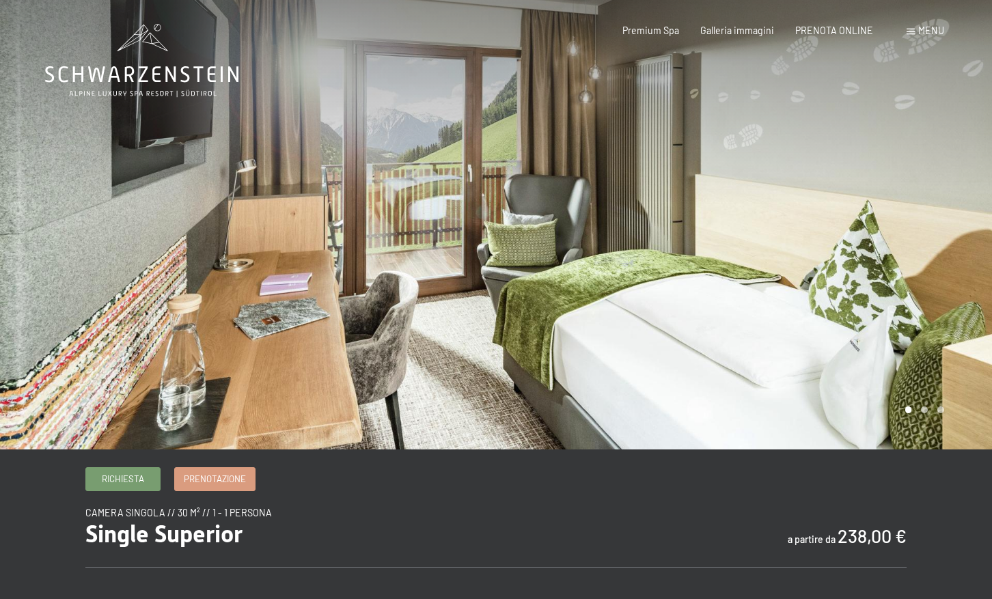
click at [405, 163] on div at bounding box center [248, 224] width 496 height 449
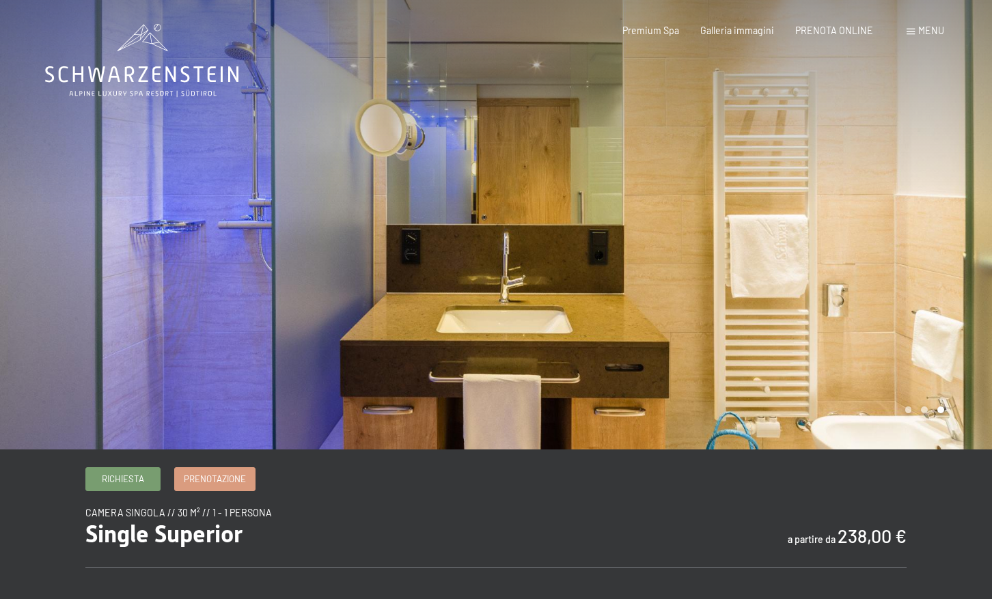
click at [405, 163] on div at bounding box center [248, 224] width 496 height 449
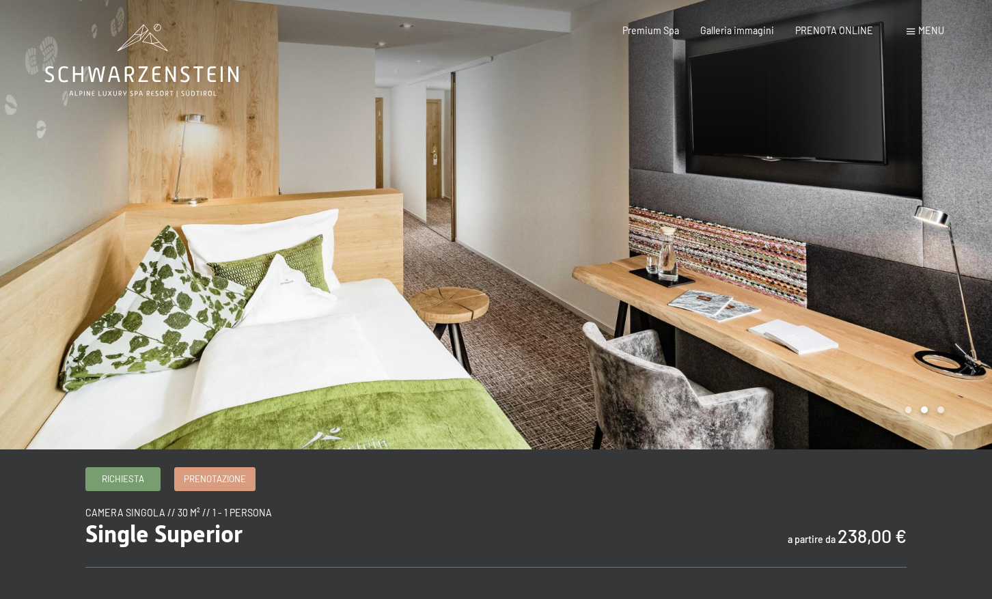
click at [405, 164] on div at bounding box center [248, 224] width 496 height 449
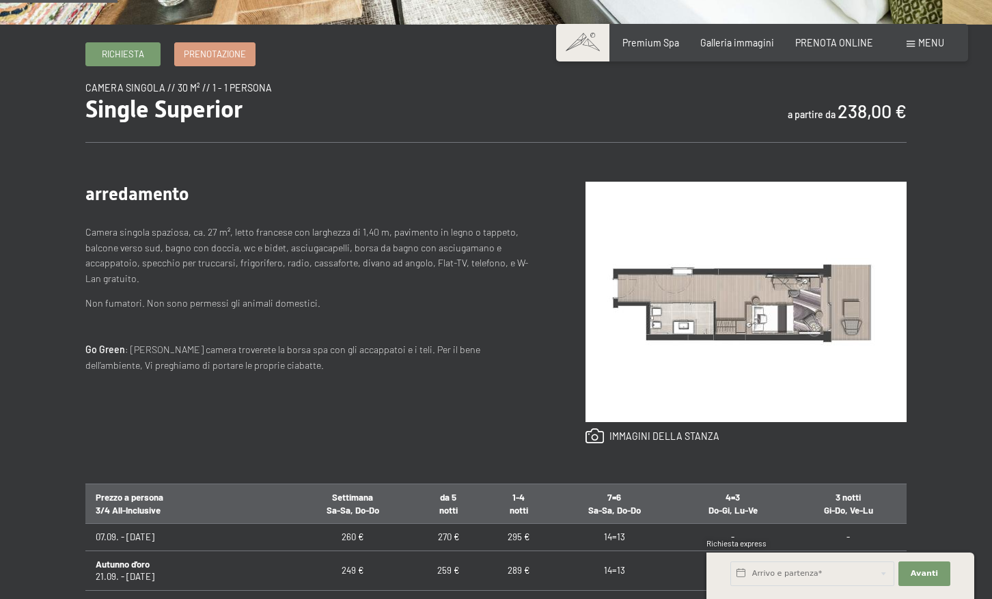
scroll to position [137, 0]
